Goal: Transaction & Acquisition: Purchase product/service

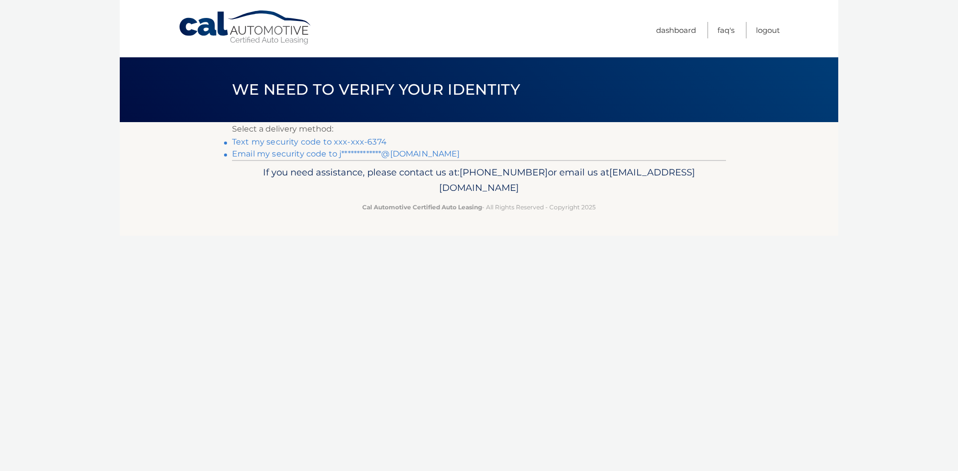
click at [362, 142] on link "Text my security code to xxx-xxx-6374" at bounding box center [309, 141] width 155 height 9
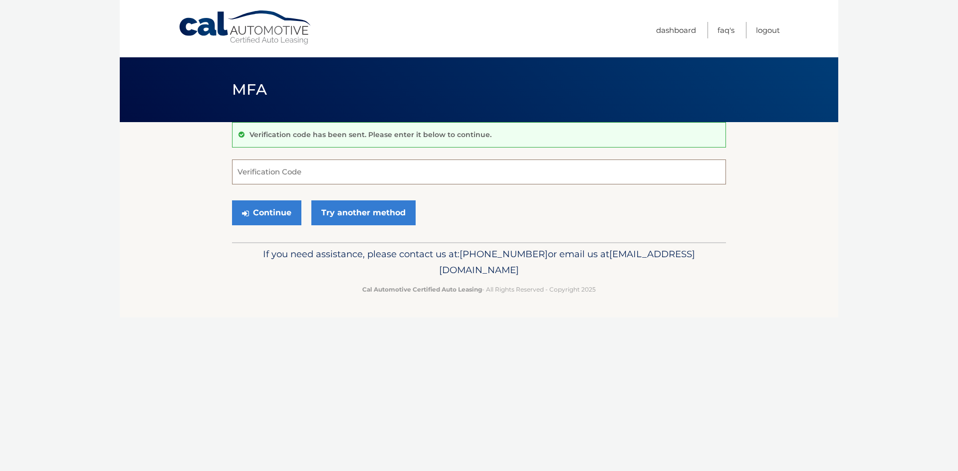
click at [304, 167] on input "Verification Code" at bounding box center [479, 172] width 494 height 25
type input "544456"
click at [280, 213] on button "Continue" at bounding box center [266, 213] width 69 height 25
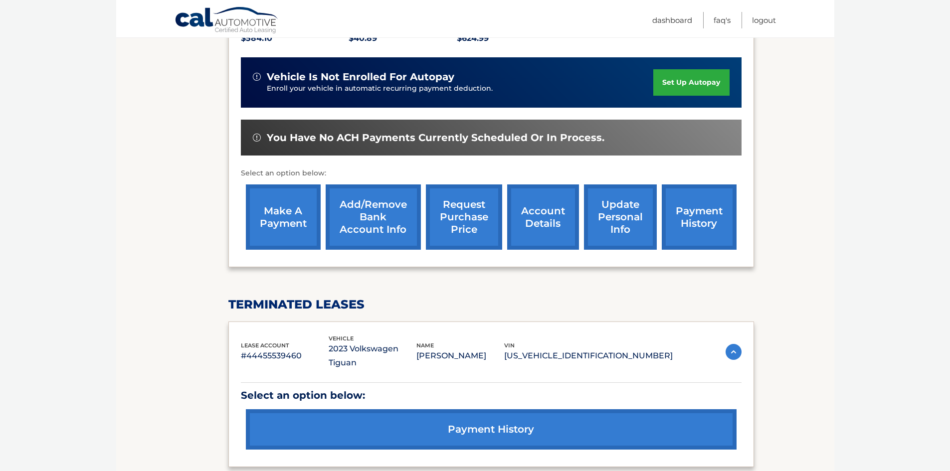
scroll to position [249, 0]
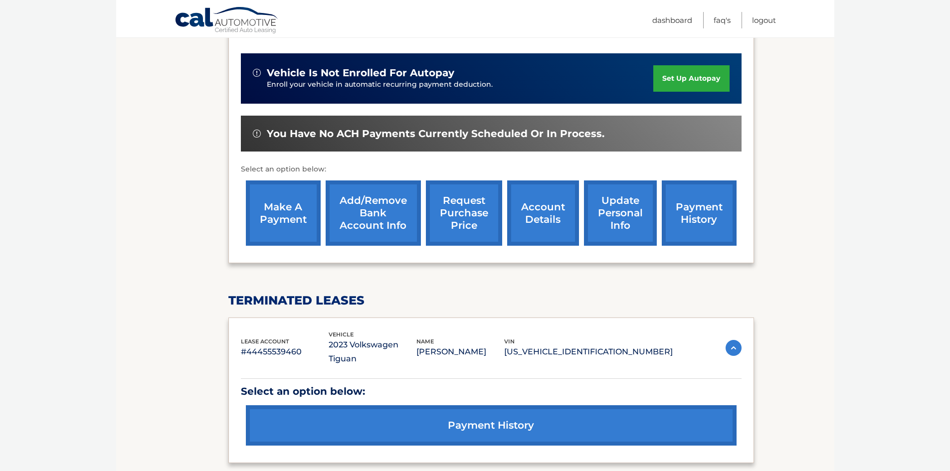
click at [299, 219] on link "make a payment" at bounding box center [283, 213] width 75 height 65
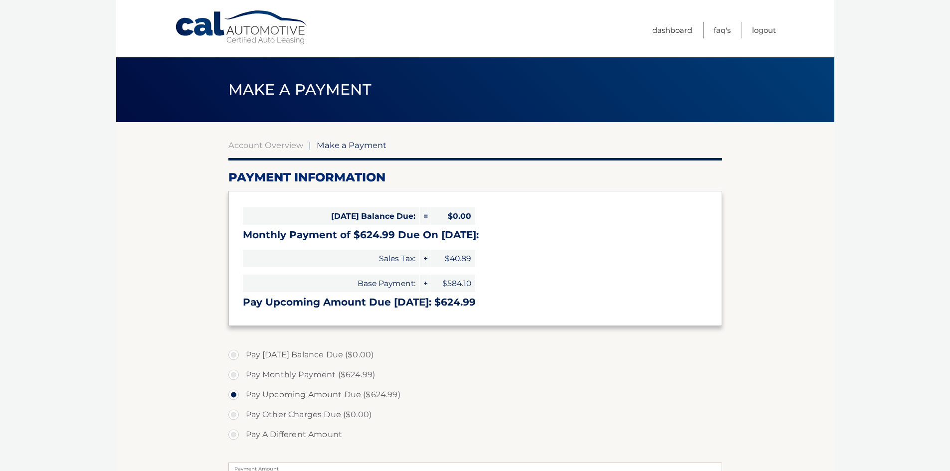
select select "MjI2MjI4NzMtMTFlYy00Yzk3LWFiMzktZjJjYjc3MTkzMjNl"
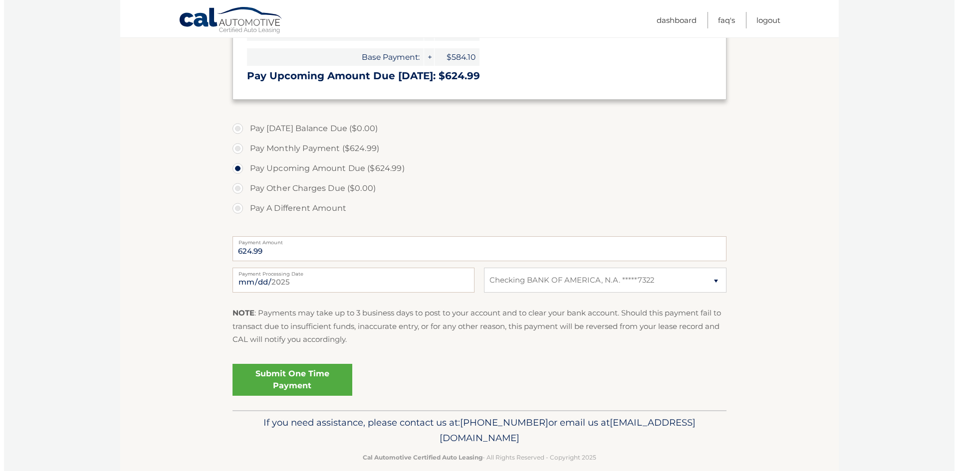
scroll to position [241, 0]
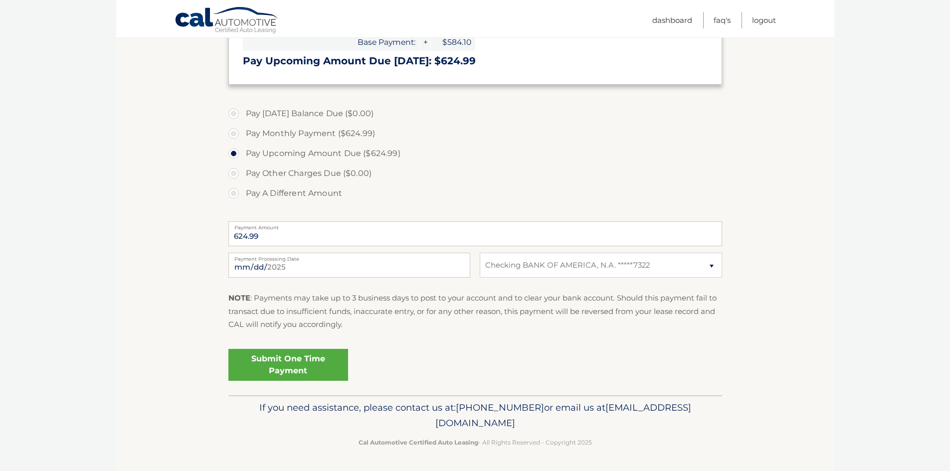
click at [272, 362] on link "Submit One Time Payment" at bounding box center [288, 365] width 120 height 32
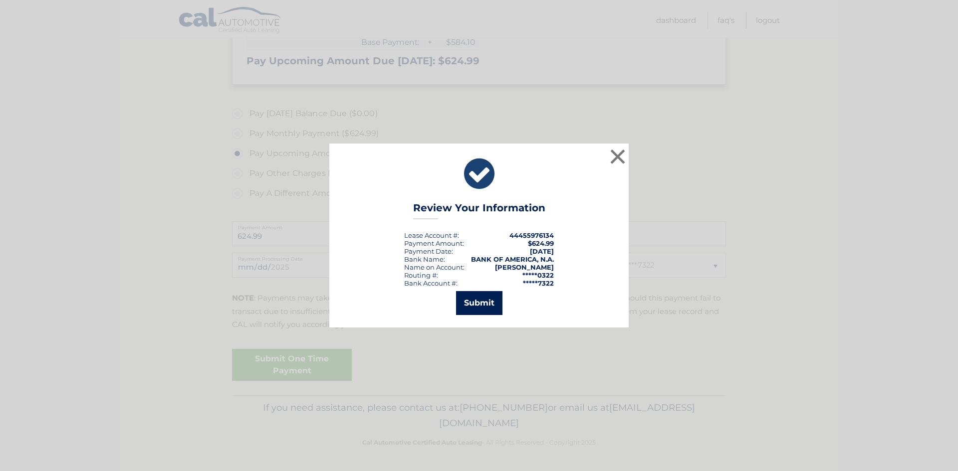
click at [472, 305] on button "Submit" at bounding box center [479, 303] width 46 height 24
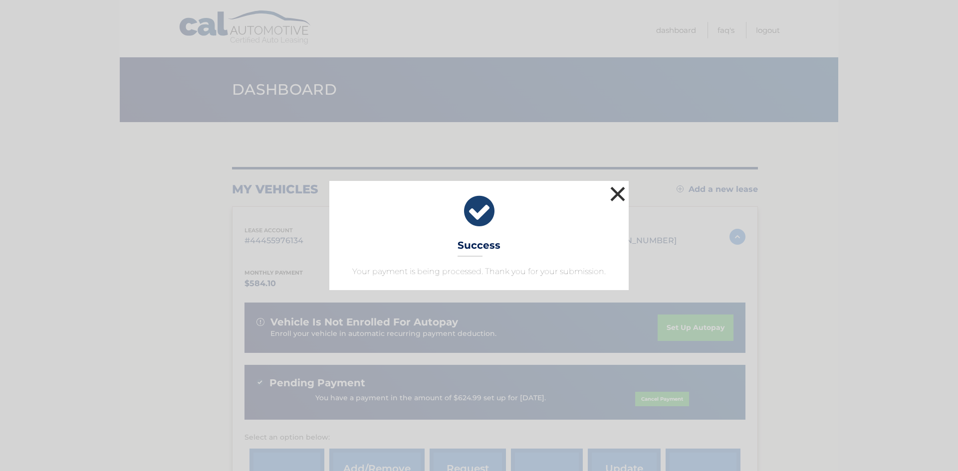
click at [615, 191] on button "×" at bounding box center [618, 194] width 20 height 20
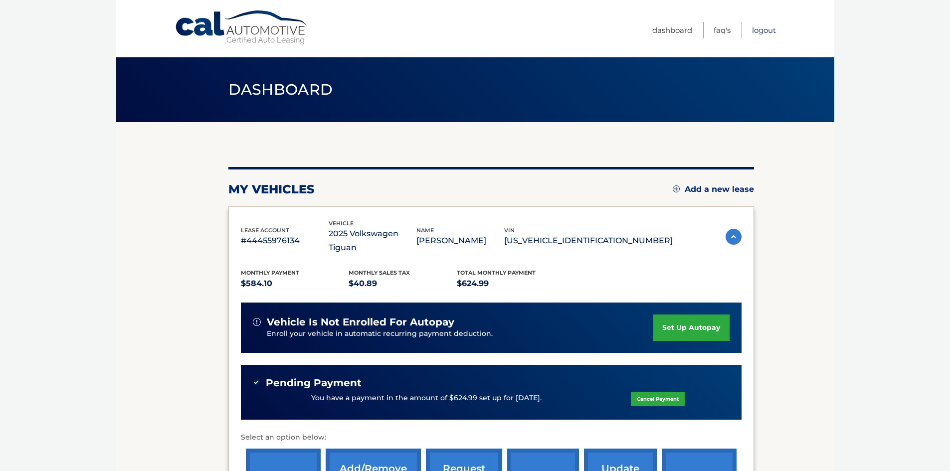
click at [755, 31] on link "Logout" at bounding box center [764, 30] width 24 height 16
